Goal: Find specific page/section: Find specific page/section

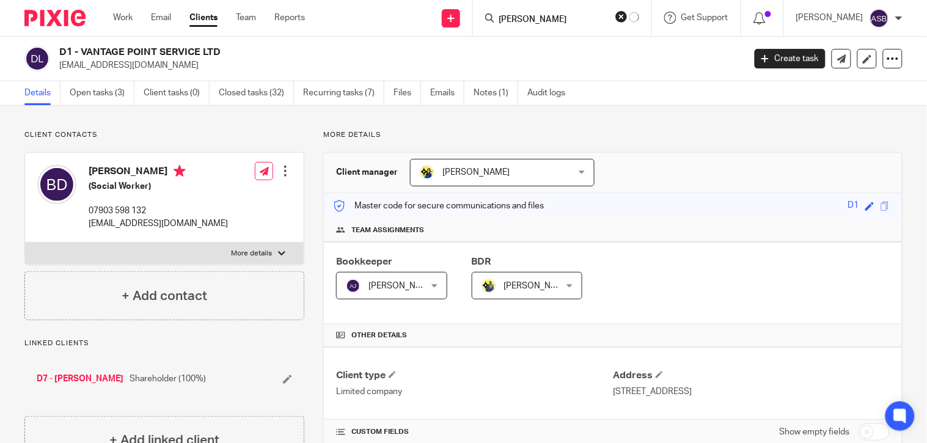
type input "BOE DUBE"
click at [616, 17] on button "reset" at bounding box center [622, 16] width 12 height 12
drag, startPoint x: 81, startPoint y: 53, endPoint x: 182, endPoint y: 51, distance: 101.5
click at [182, 51] on h2 "D1 - VANTAGE POINT SERVICE LTD" at bounding box center [330, 52] width 542 height 13
copy h2 "VANTAGE POINT SERV"
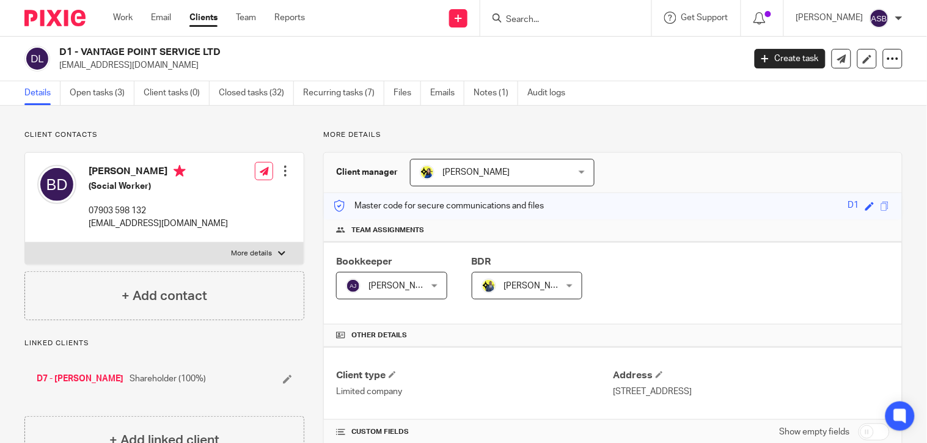
copy h2 "VANTAGE POINT SERV"
click at [522, 15] on input "Search" at bounding box center [560, 20] width 110 height 11
paste input "[EMAIL_ADDRESS][DOMAIN_NAME]"
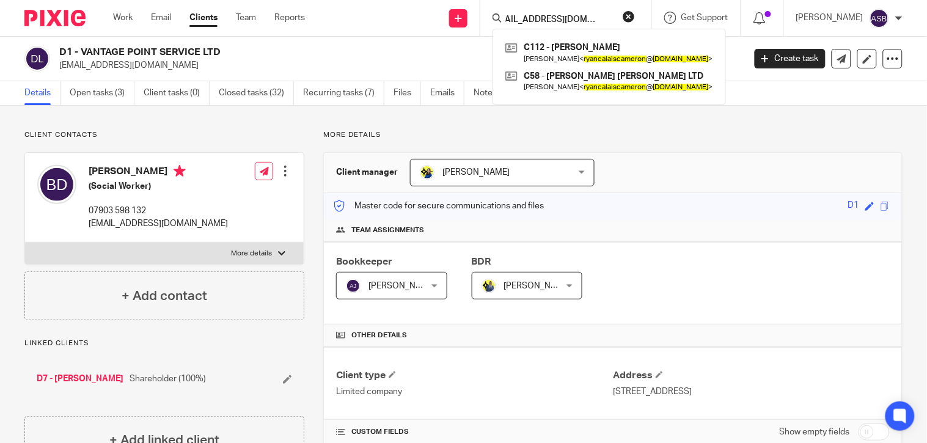
scroll to position [0, 7]
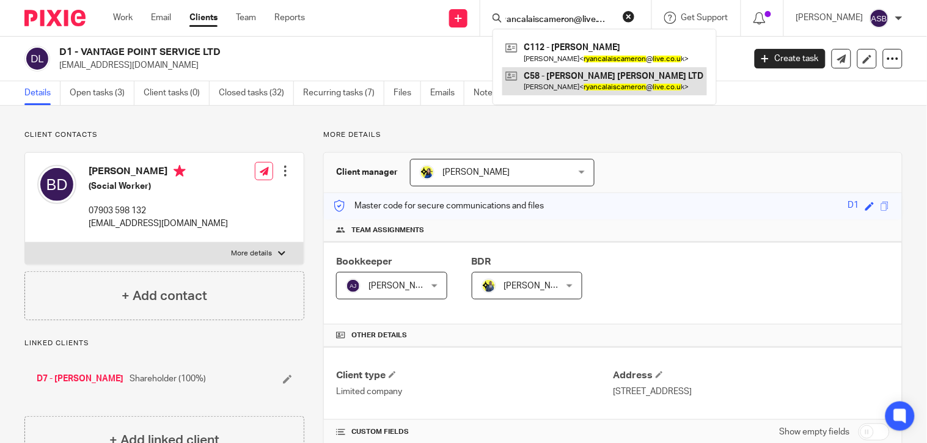
type input "ryancalaiscameron@live.co.u"
click at [601, 71] on link at bounding box center [605, 81] width 205 height 28
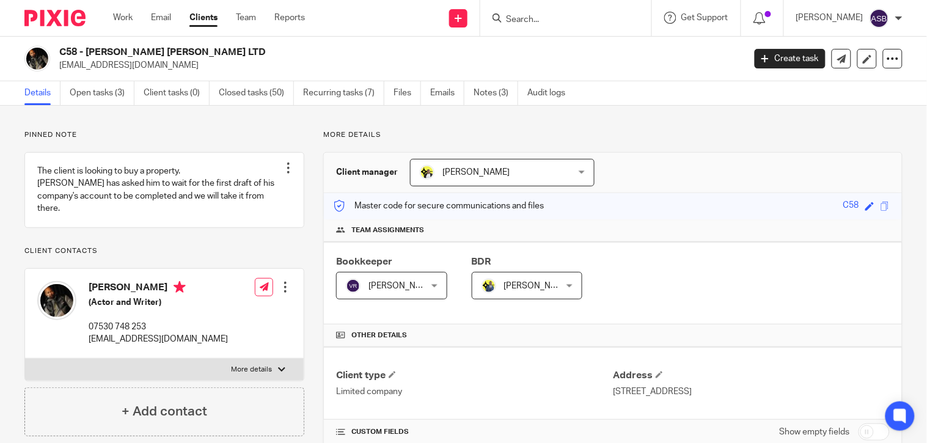
click at [193, 53] on h2 "C58 - [PERSON_NAME] [PERSON_NAME] LTD" at bounding box center [330, 52] width 542 height 13
